Goal: Information Seeking & Learning: Learn about a topic

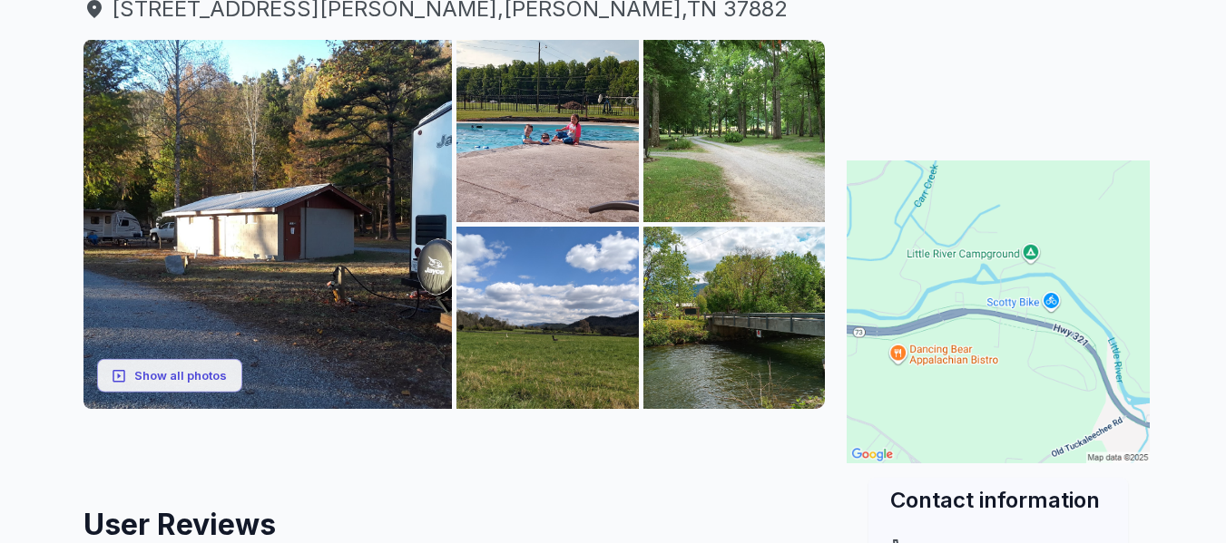
scroll to position [242, 0]
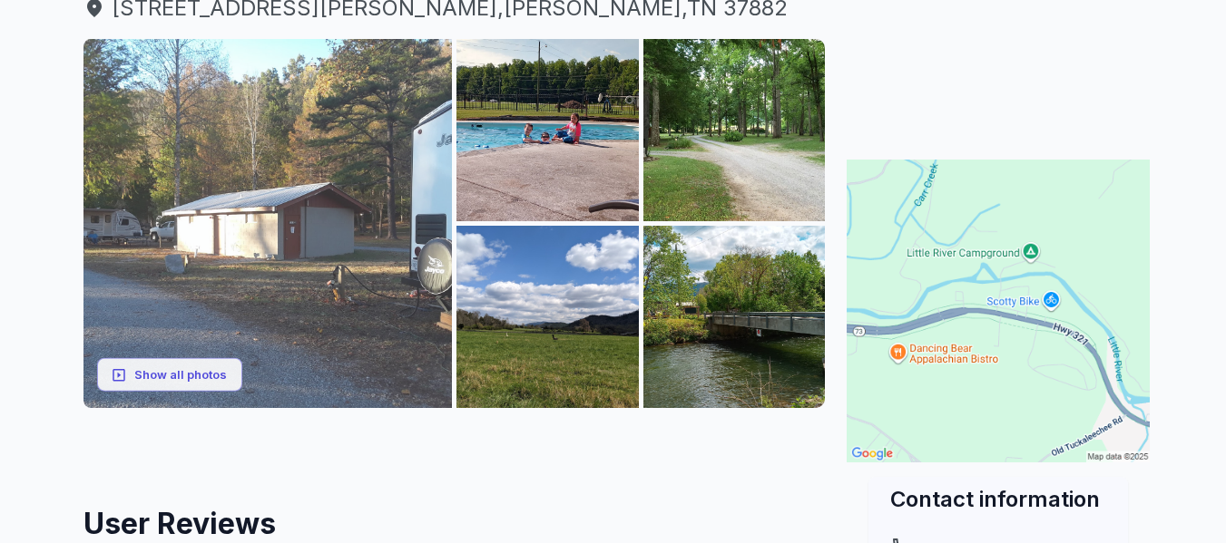
drag, startPoint x: 0, startPoint y: 0, endPoint x: 210, endPoint y: 223, distance: 306.2
click at [210, 223] on img at bounding box center [267, 223] width 369 height 369
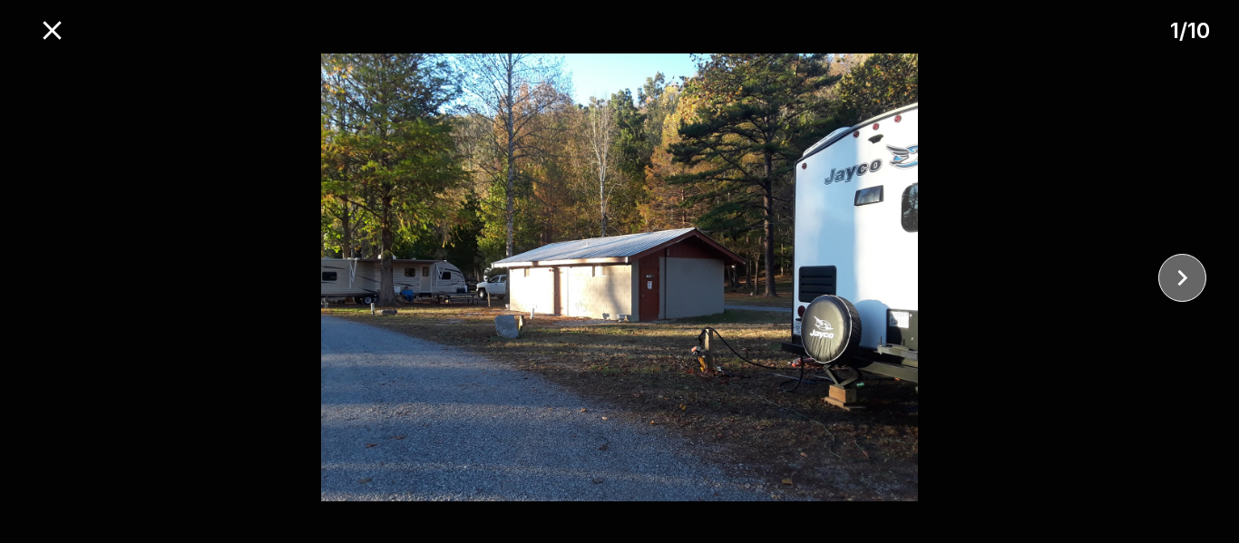
click at [1181, 286] on icon "close" at bounding box center [1183, 278] width 32 height 32
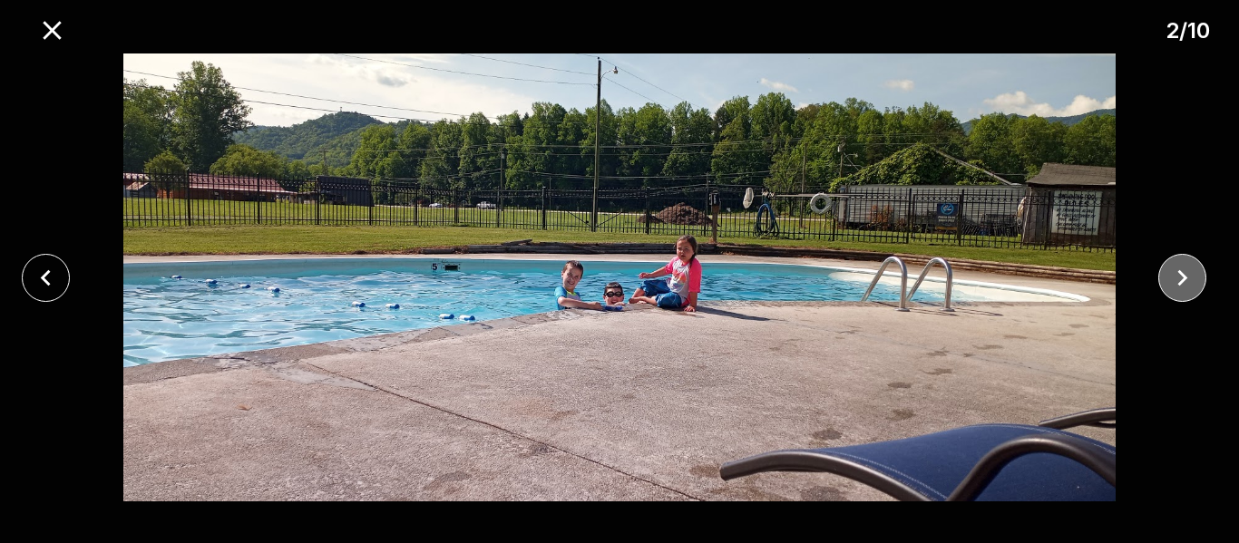
click at [1181, 286] on icon "close" at bounding box center [1183, 278] width 32 height 32
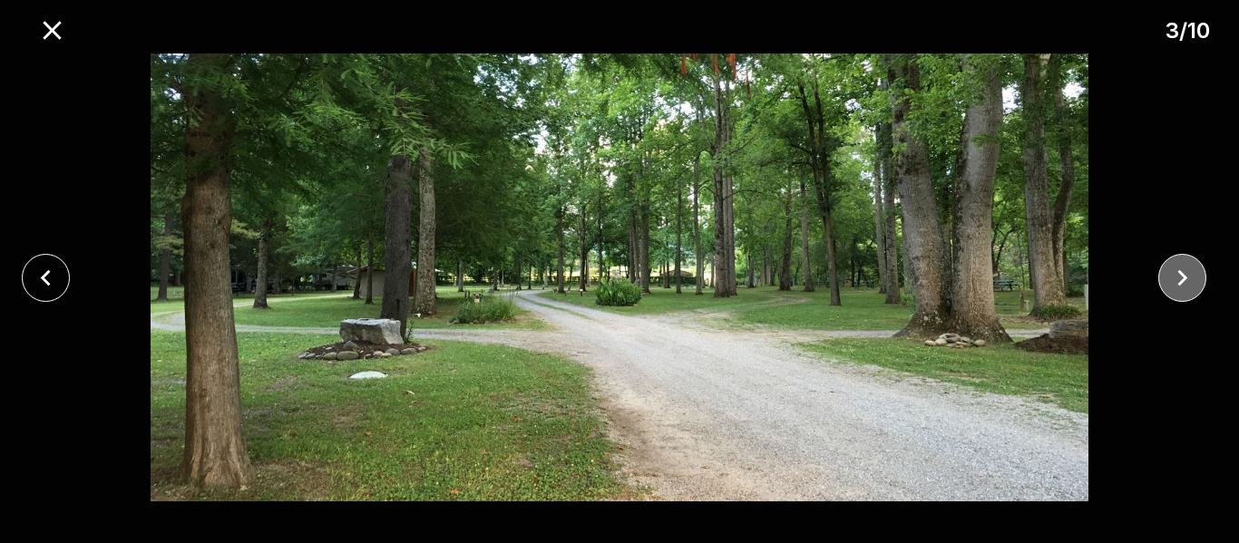
click at [1181, 286] on icon "close" at bounding box center [1183, 278] width 32 height 32
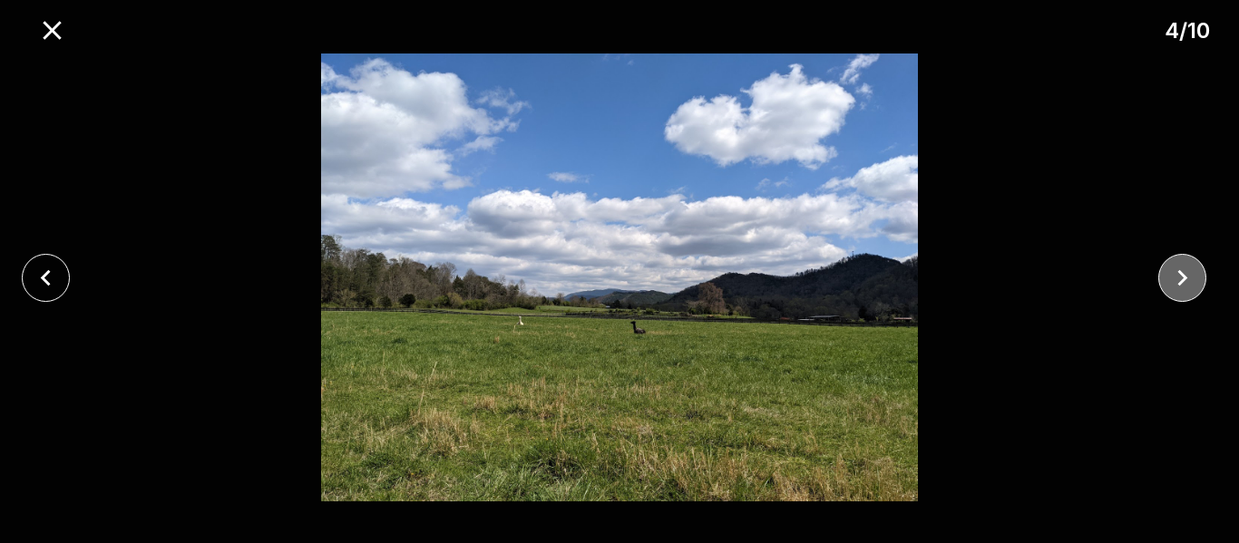
click at [1181, 286] on icon "close" at bounding box center [1183, 278] width 32 height 32
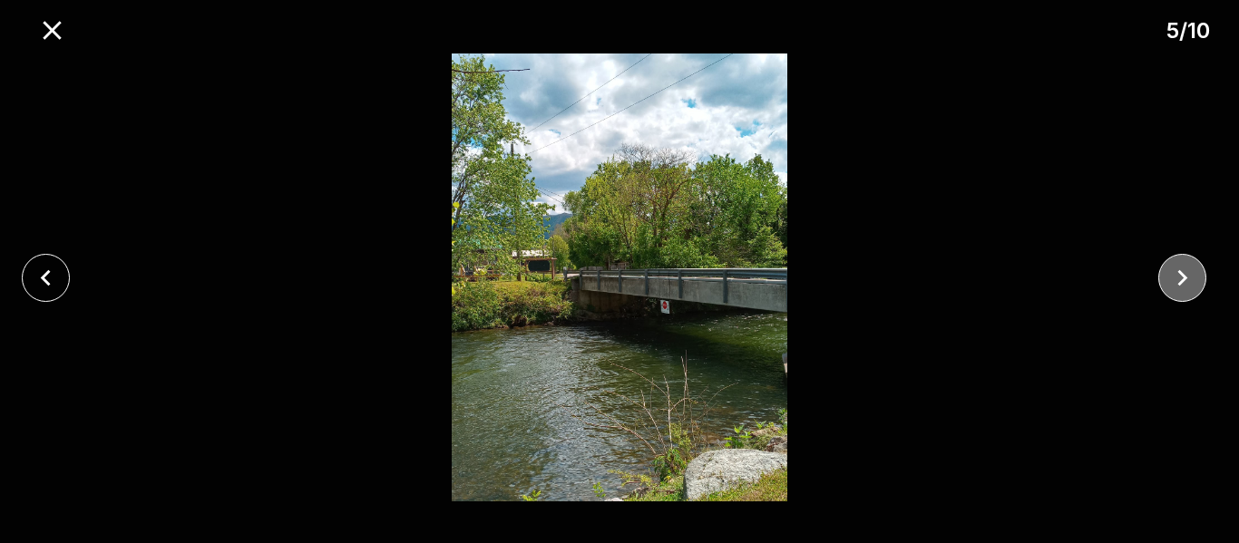
click at [1181, 286] on icon "close" at bounding box center [1183, 278] width 32 height 32
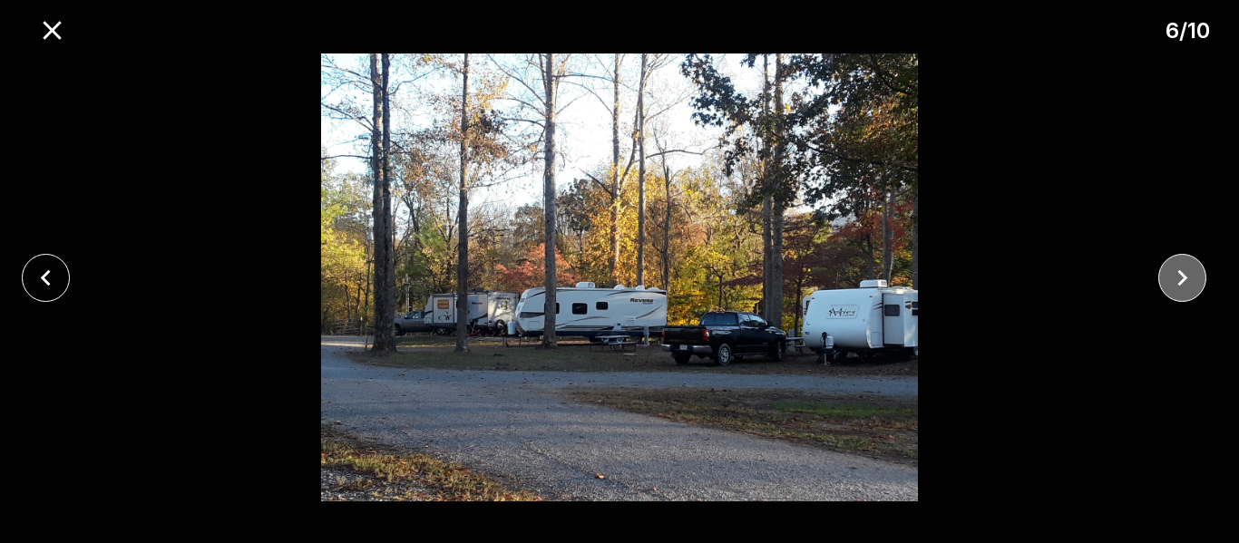
click at [1181, 286] on icon "close" at bounding box center [1183, 278] width 32 height 32
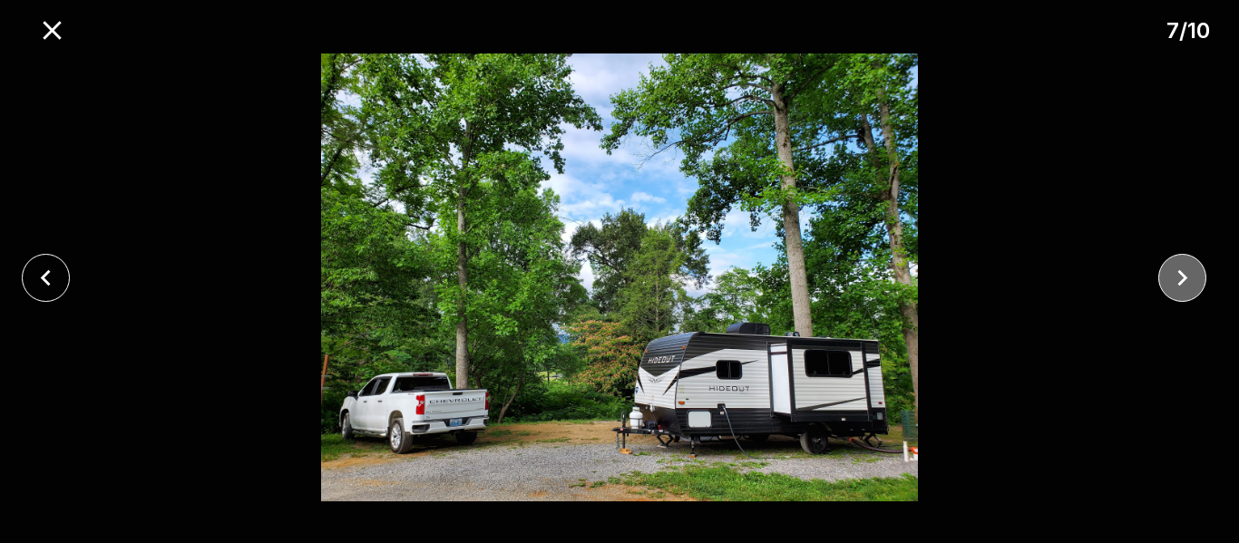
click at [1181, 286] on icon "close" at bounding box center [1183, 278] width 32 height 32
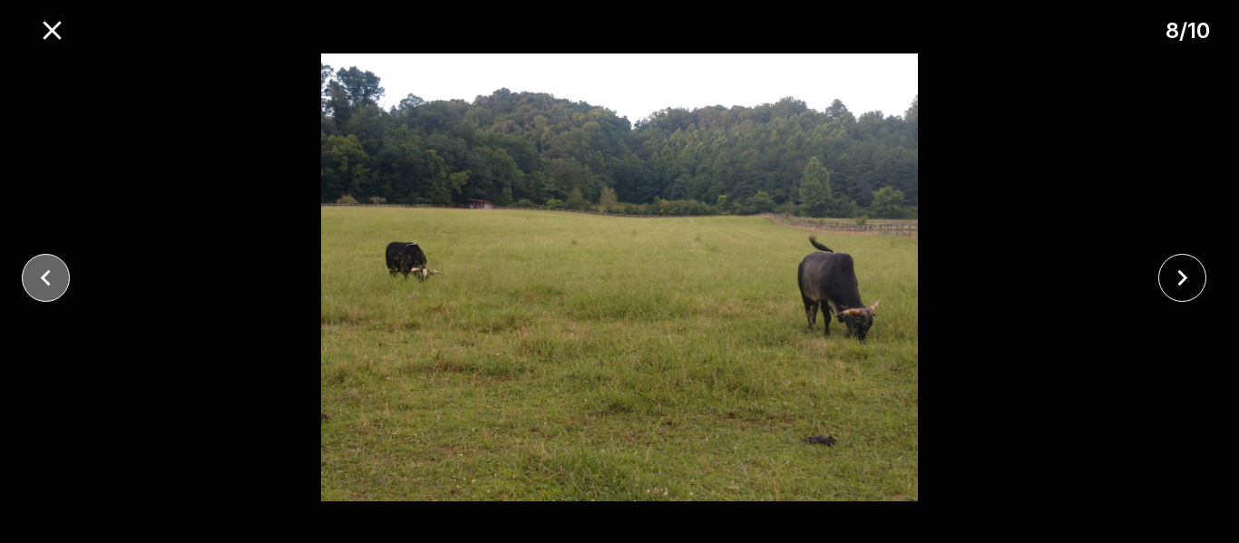
click at [54, 279] on icon "close" at bounding box center [46, 278] width 32 height 32
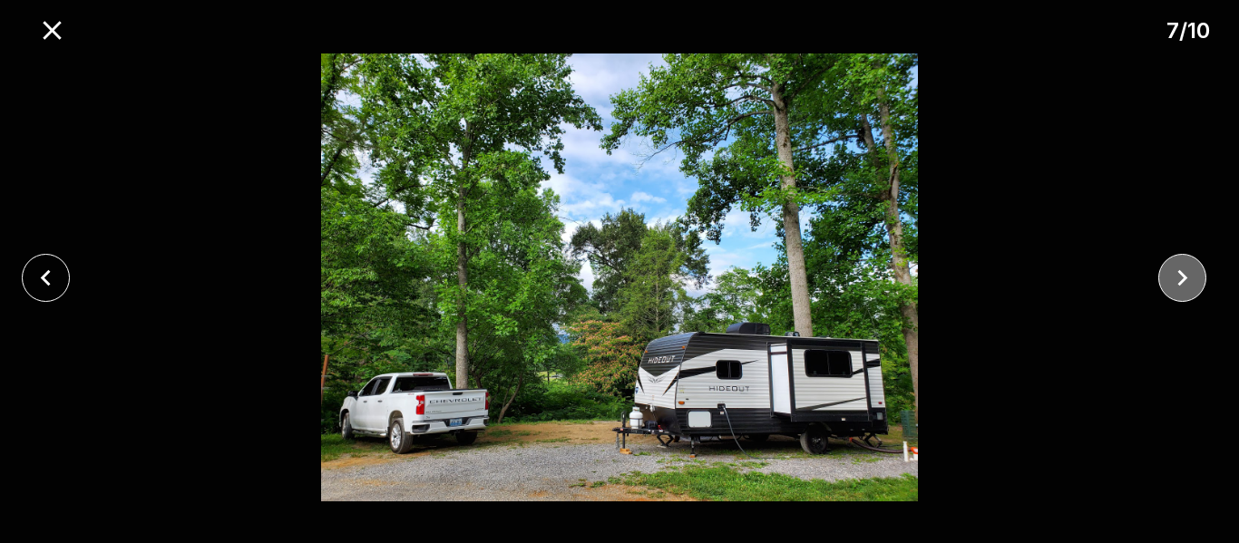
click at [1186, 281] on icon "close" at bounding box center [1183, 278] width 32 height 32
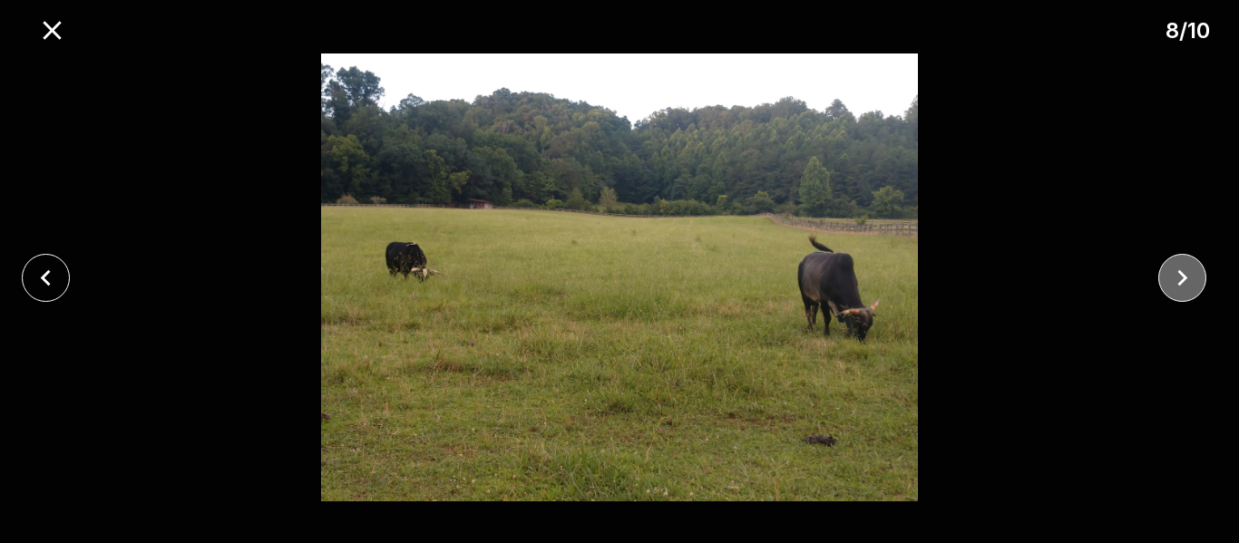
click at [1186, 281] on icon "close" at bounding box center [1183, 278] width 32 height 32
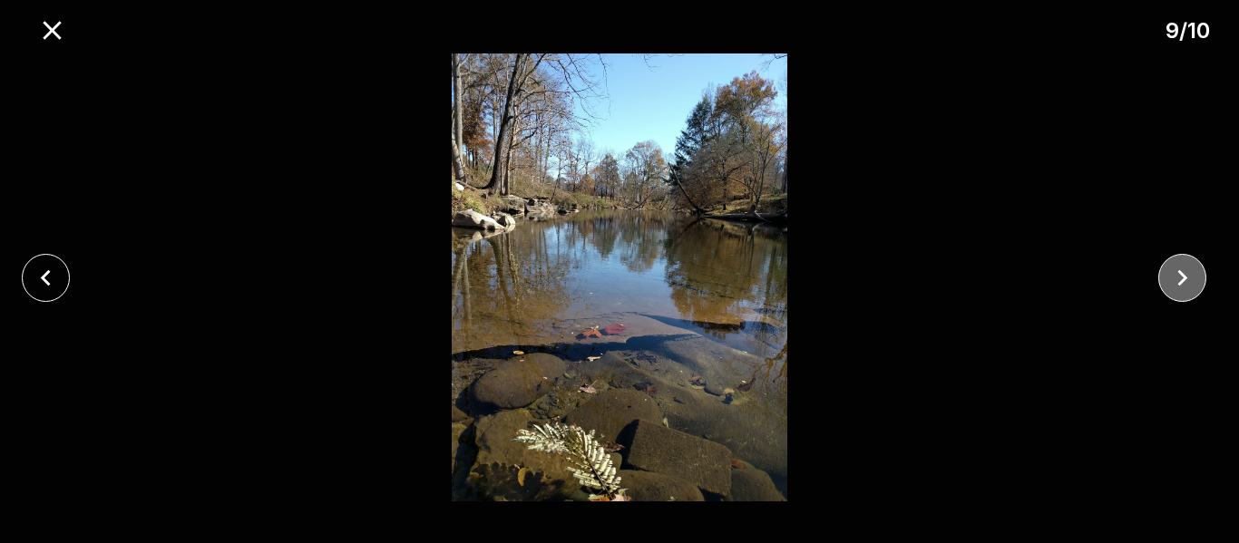
click at [1186, 281] on icon "close" at bounding box center [1183, 278] width 32 height 32
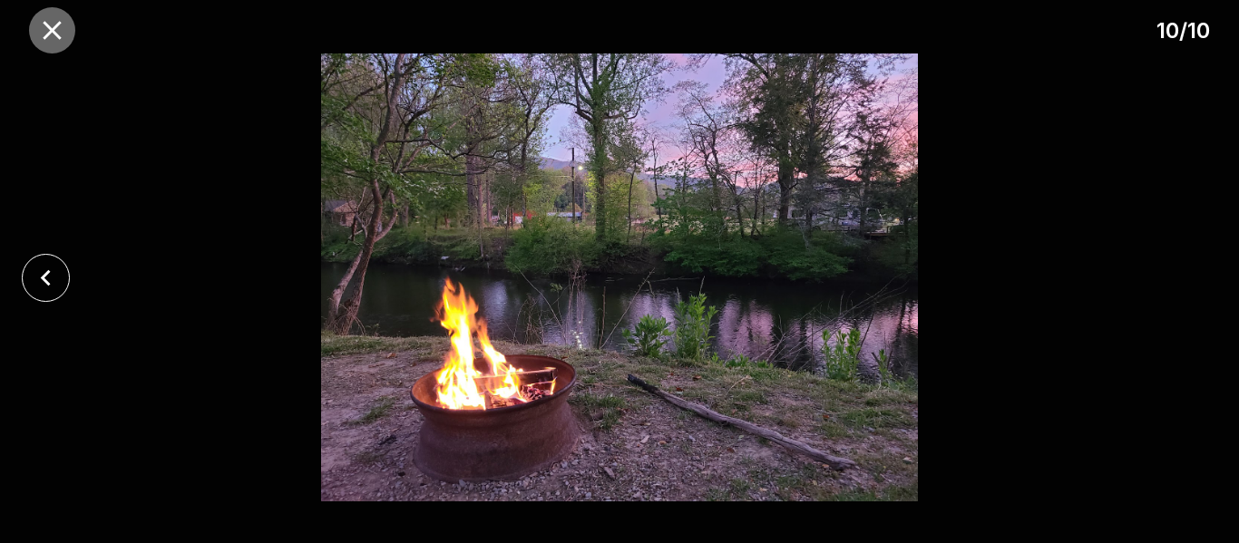
click at [49, 32] on icon "close" at bounding box center [52, 30] width 18 height 18
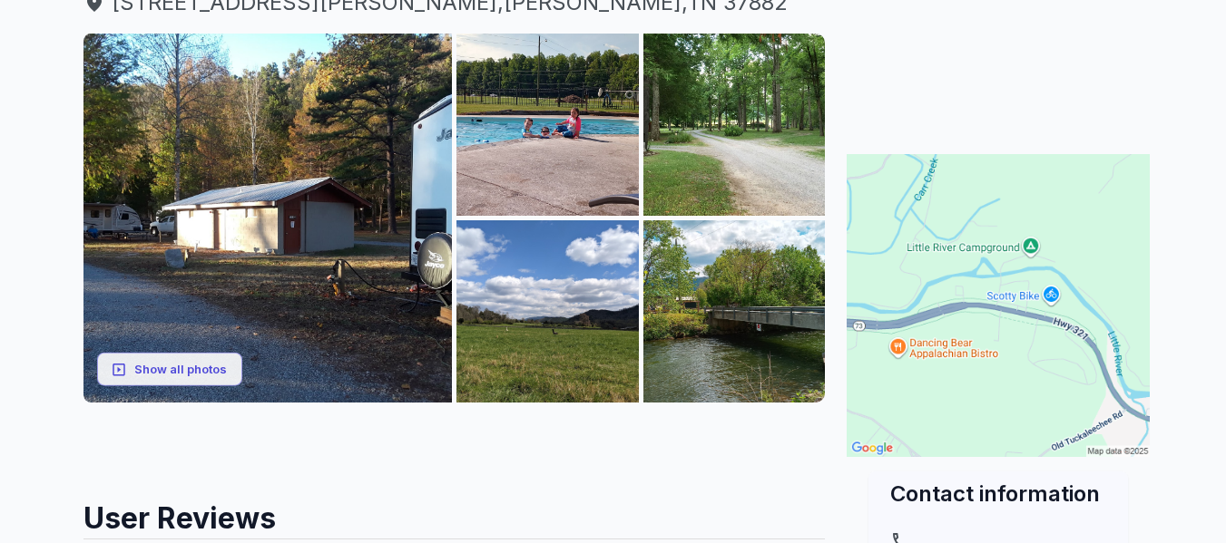
scroll to position [0, 0]
